Goal: Task Accomplishment & Management: Use online tool/utility

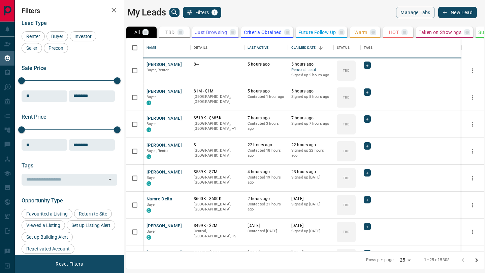
scroll to position [0, 0]
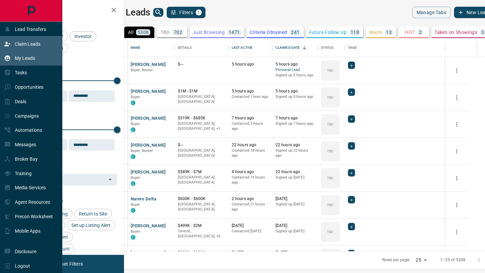
click at [2, 45] on div "Claim Leads" at bounding box center [31, 44] width 62 height 14
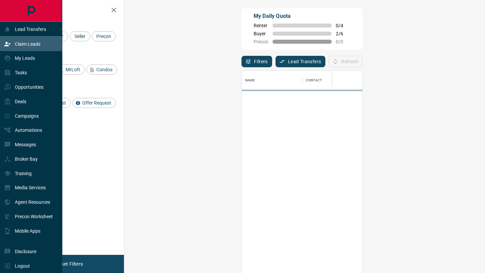
scroll to position [208, 346]
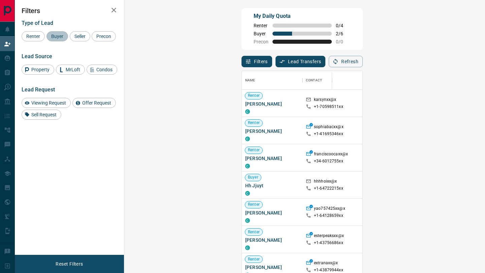
click at [67, 37] on div "Buyer" at bounding box center [57, 36] width 22 height 10
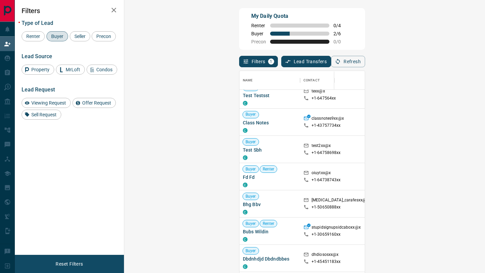
scroll to position [0, 0]
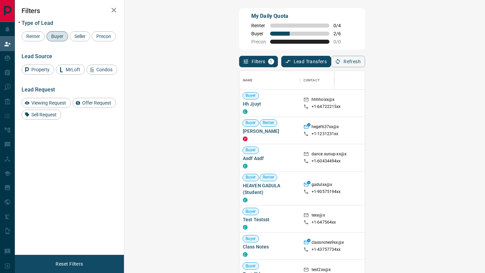
click at [365, 68] on div "Name Contact Search Search Range Location Requests AI Status Recent Opportuniti…" at bounding box center [302, 173] width 126 height 212
click at [365, 63] on button "Refresh" at bounding box center [348, 61] width 34 height 11
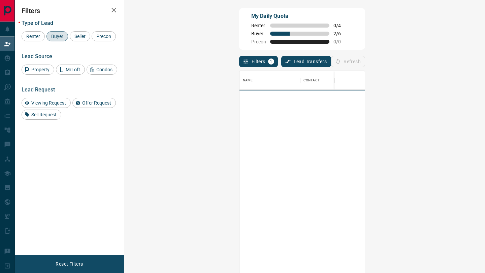
scroll to position [208, 346]
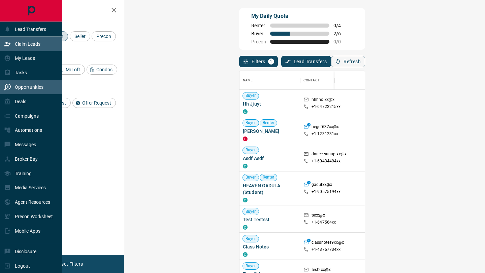
click at [10, 89] on icon at bounding box center [7, 87] width 7 height 7
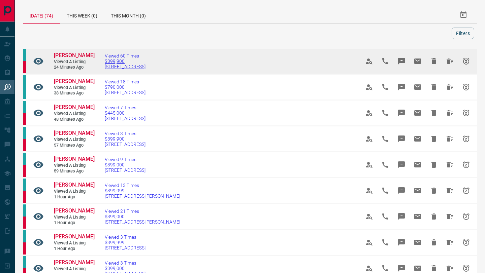
click at [123, 66] on span "[STREET_ADDRESS]" at bounding box center [125, 66] width 41 height 5
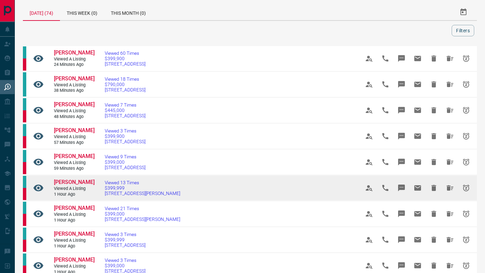
scroll to position [3, 0]
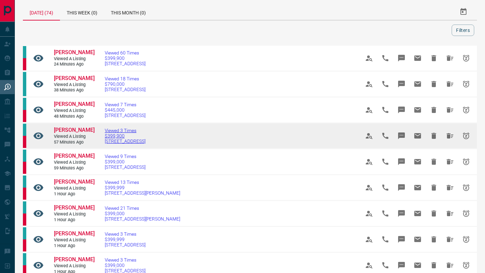
click at [127, 131] on span "Viewed 3 Times" at bounding box center [125, 130] width 41 height 5
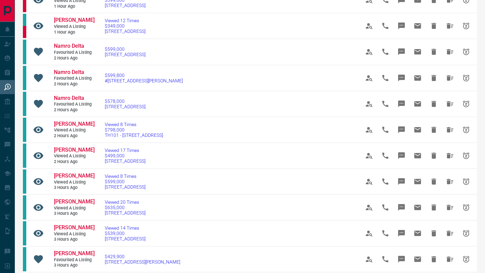
scroll to position [414, 0]
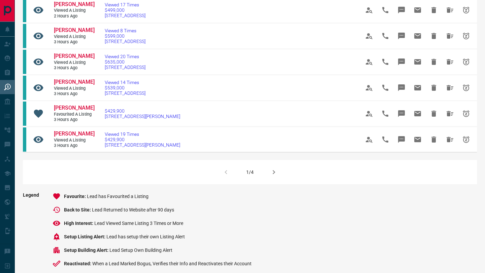
click at [270, 184] on div "1/4" at bounding box center [250, 172] width 454 height 24
click at [272, 180] on button "button" at bounding box center [274, 172] width 16 height 16
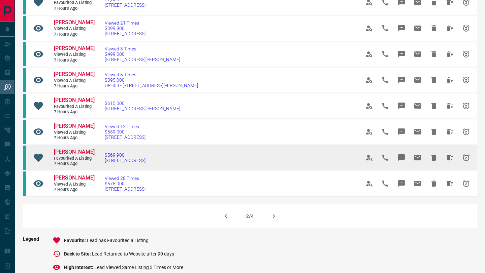
scroll to position [371, 0]
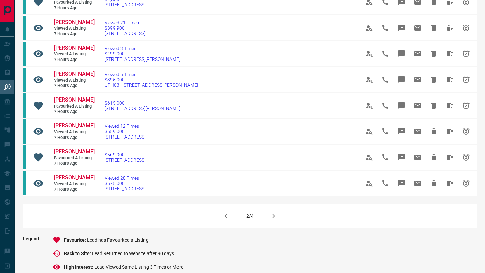
click at [273, 215] on icon "button" at bounding box center [274, 216] width 2 height 4
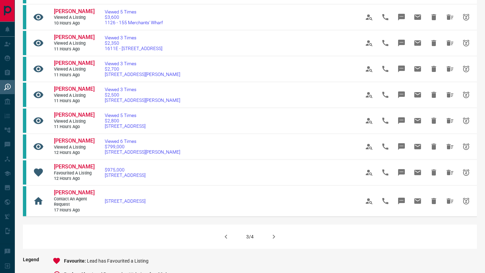
scroll to position [356, 0]
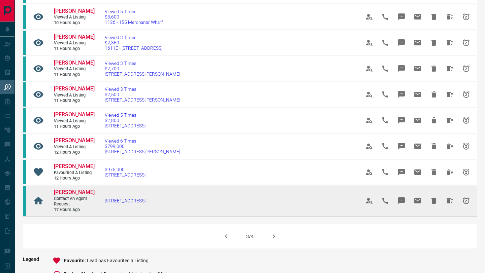
click at [110, 204] on span "[STREET_ADDRESS]" at bounding box center [125, 200] width 41 height 5
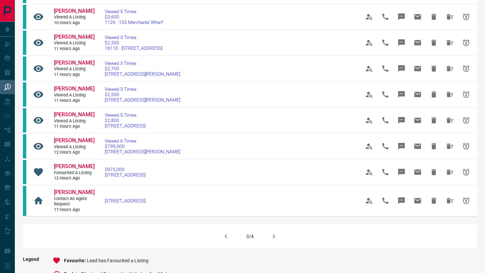
click at [273, 241] on icon "button" at bounding box center [274, 237] width 8 height 8
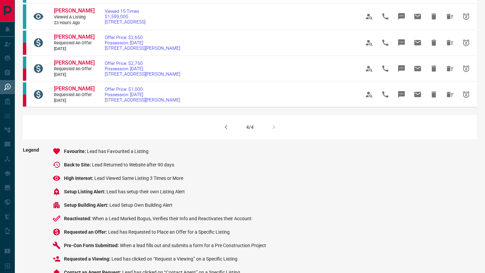
scroll to position [302, 0]
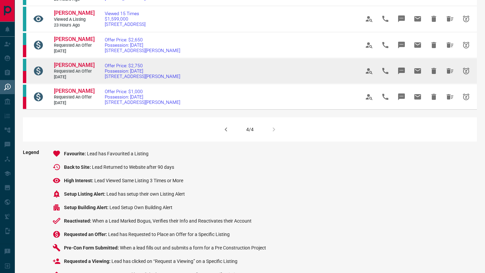
click at [83, 70] on span "Requested an Offer" at bounding box center [74, 72] width 40 height 6
click at [82, 69] on span "Requested an Offer" at bounding box center [74, 72] width 40 height 6
click at [80, 66] on span "[PERSON_NAME]" at bounding box center [74, 65] width 41 height 6
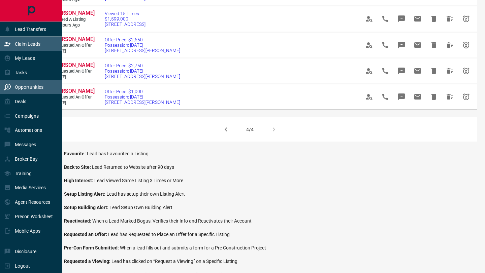
click at [1, 44] on div "Claim Leads" at bounding box center [31, 44] width 62 height 14
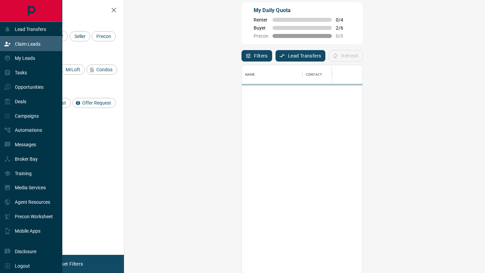
scroll to position [208, 346]
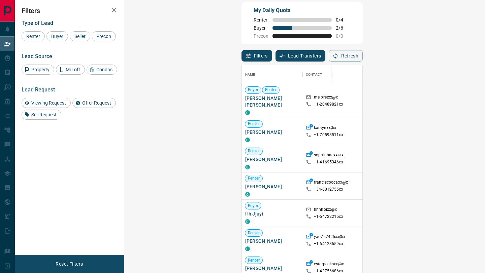
click at [52, 29] on div "Type of Lead Renter Buyer Seller Precon" at bounding box center [70, 31] width 96 height 22
click at [52, 32] on div "Buyer" at bounding box center [57, 36] width 22 height 10
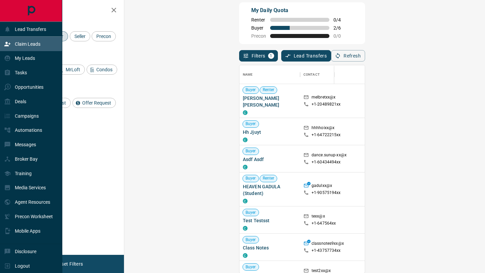
click at [11, 45] on div "Claim Leads" at bounding box center [22, 43] width 36 height 11
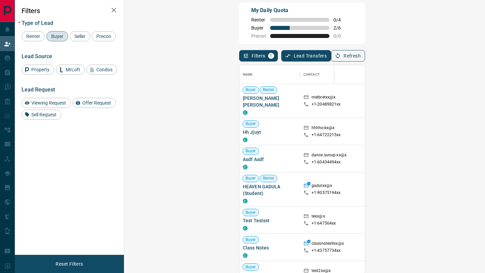
click at [365, 60] on button "Refresh" at bounding box center [348, 55] width 34 height 11
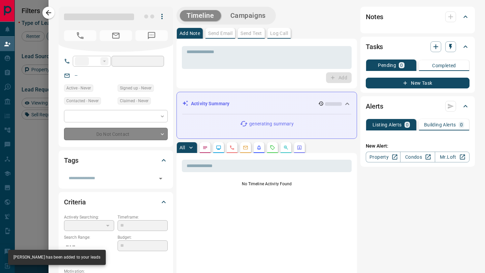
type input "**"
type input "**********"
type input "**"
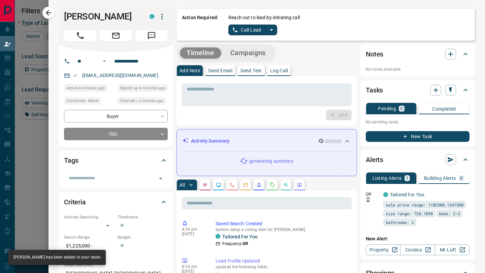
click at [271, 31] on icon "split button" at bounding box center [271, 30] width 8 height 8
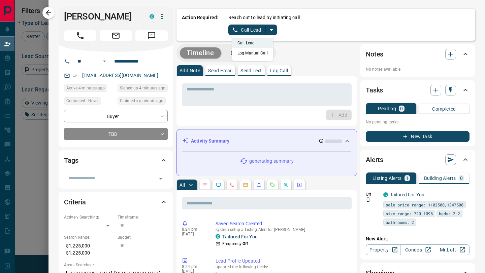
click at [262, 53] on li "Log Manual Call" at bounding box center [252, 53] width 41 height 10
click at [243, 33] on button "Log Manual Call" at bounding box center [250, 30] width 44 height 11
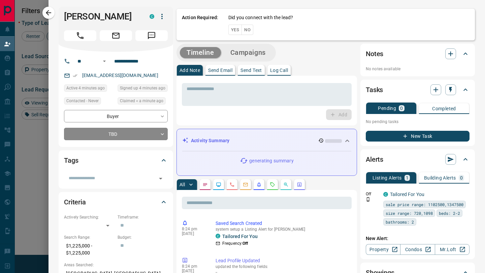
click at [245, 33] on button "No" at bounding box center [247, 30] width 12 height 10
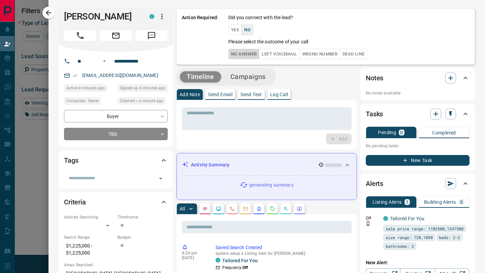
click at [242, 52] on button "No Answer" at bounding box center [243, 54] width 31 height 10
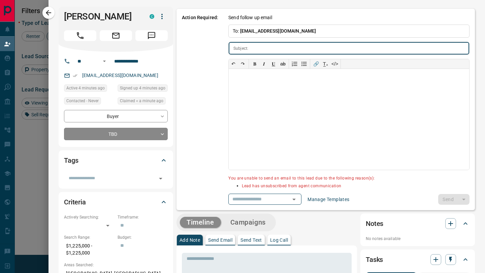
type input "**********"
